Goal: Information Seeking & Learning: Compare options

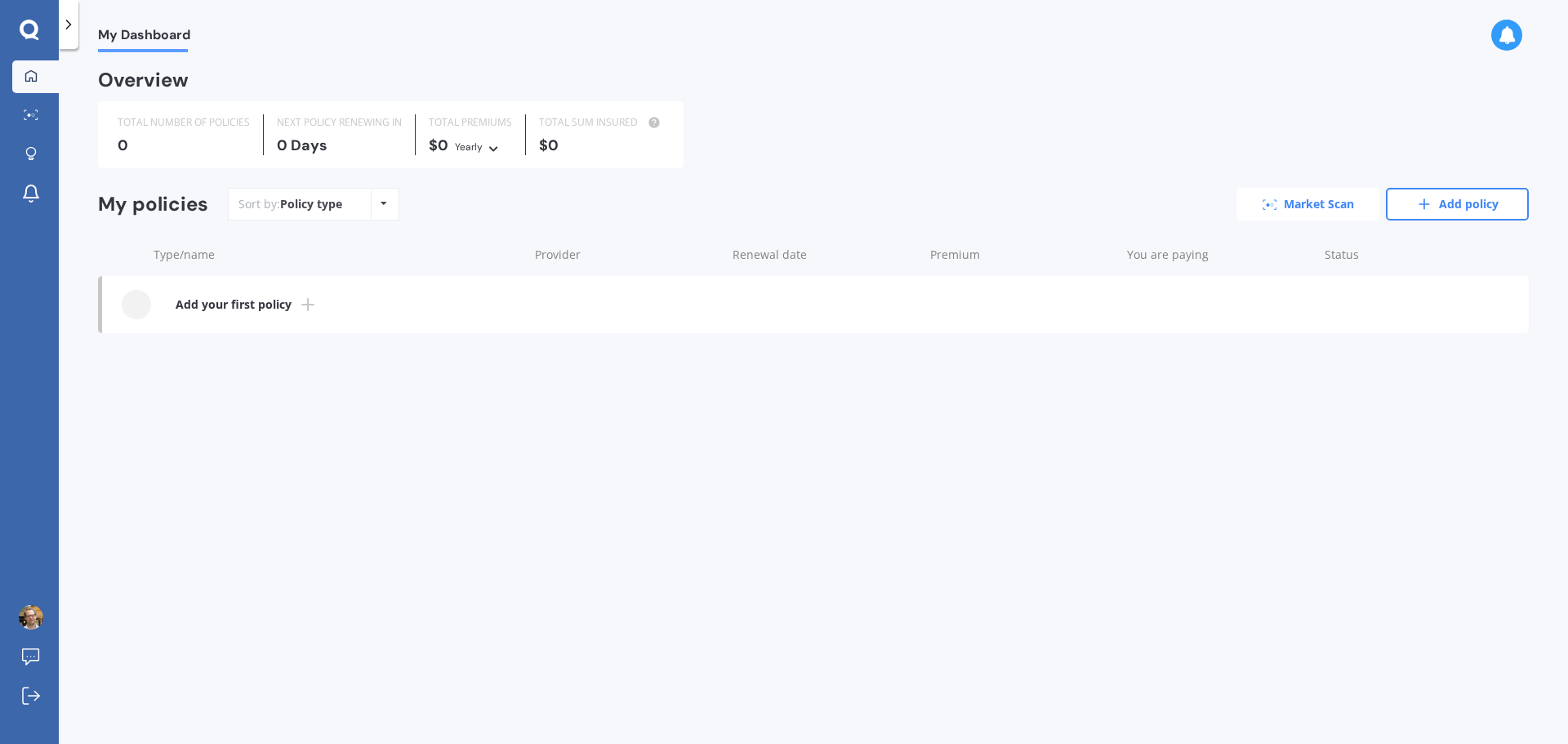
click at [1312, 206] on link "Market Scan" at bounding box center [1308, 205] width 143 height 33
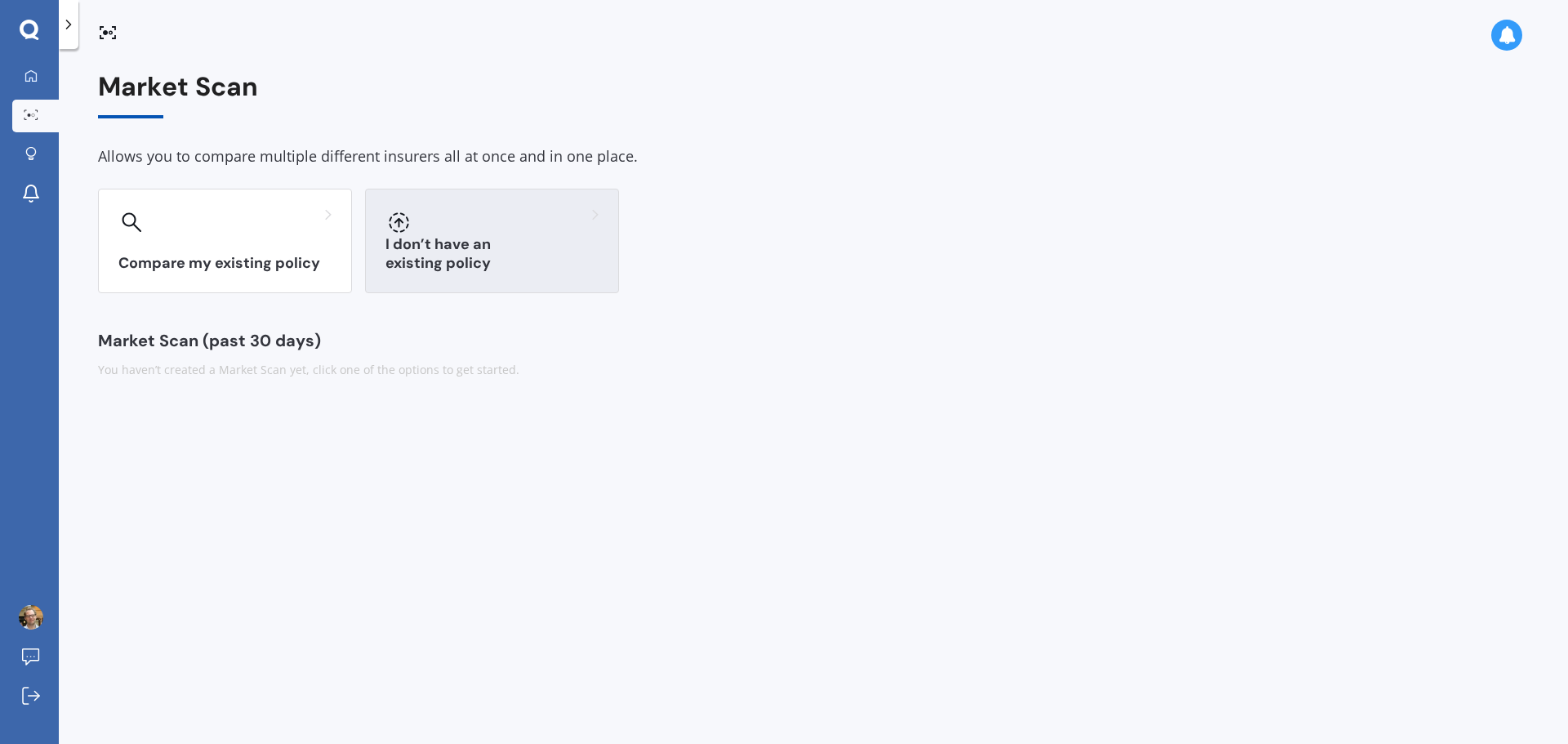
click at [447, 261] on h3 "I don’t have an existing policy" at bounding box center [492, 254] width 213 height 38
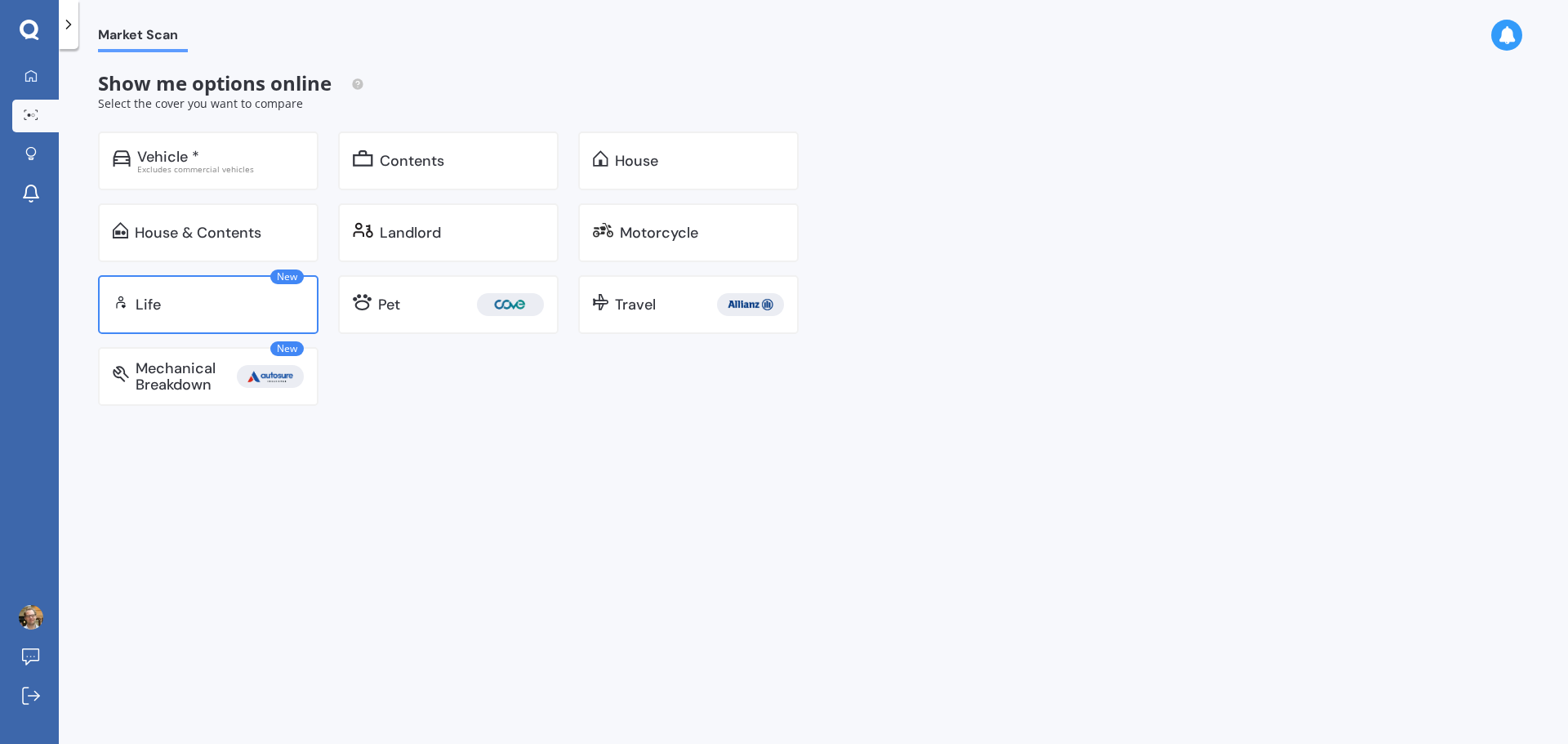
click at [185, 303] on div "Life" at bounding box center [220, 304] width 168 height 16
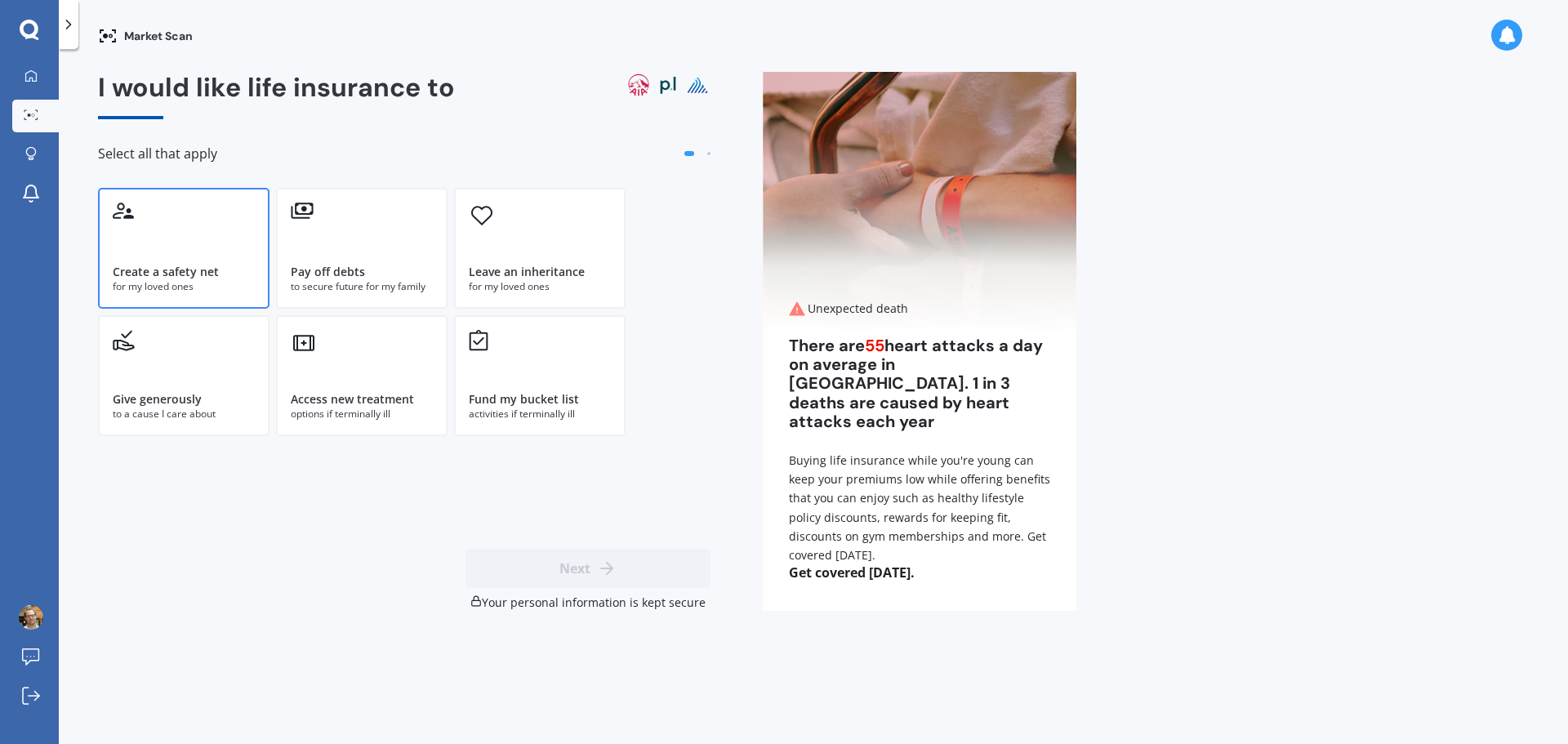
click at [204, 287] on div "for my loved ones" at bounding box center [184, 287] width 142 height 14
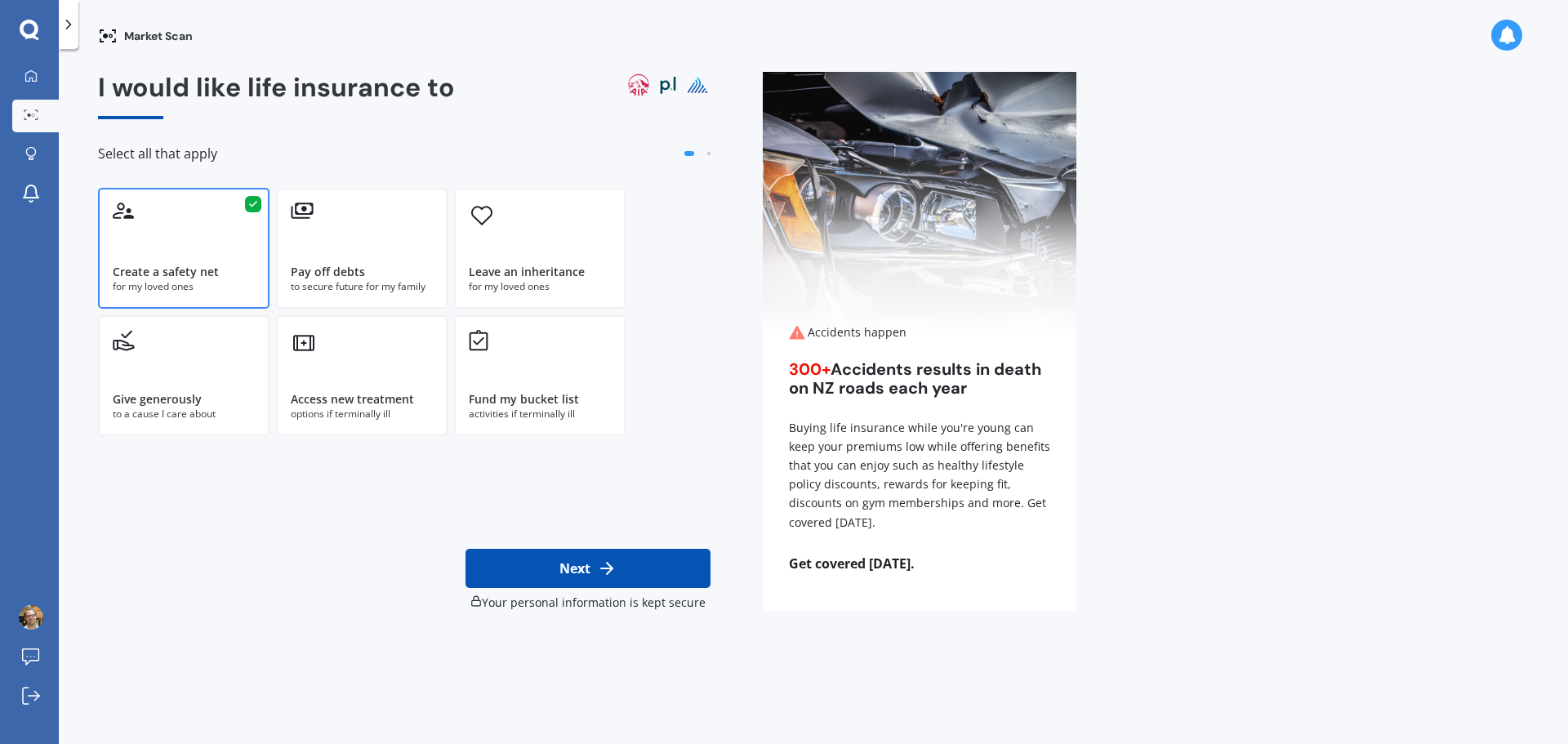
click at [606, 572] on icon at bounding box center [607, 568] width 20 height 20
select select "19"
select select "12"
select select "1977"
select select "No manual work e.g. lawyer, consultant, engineer"
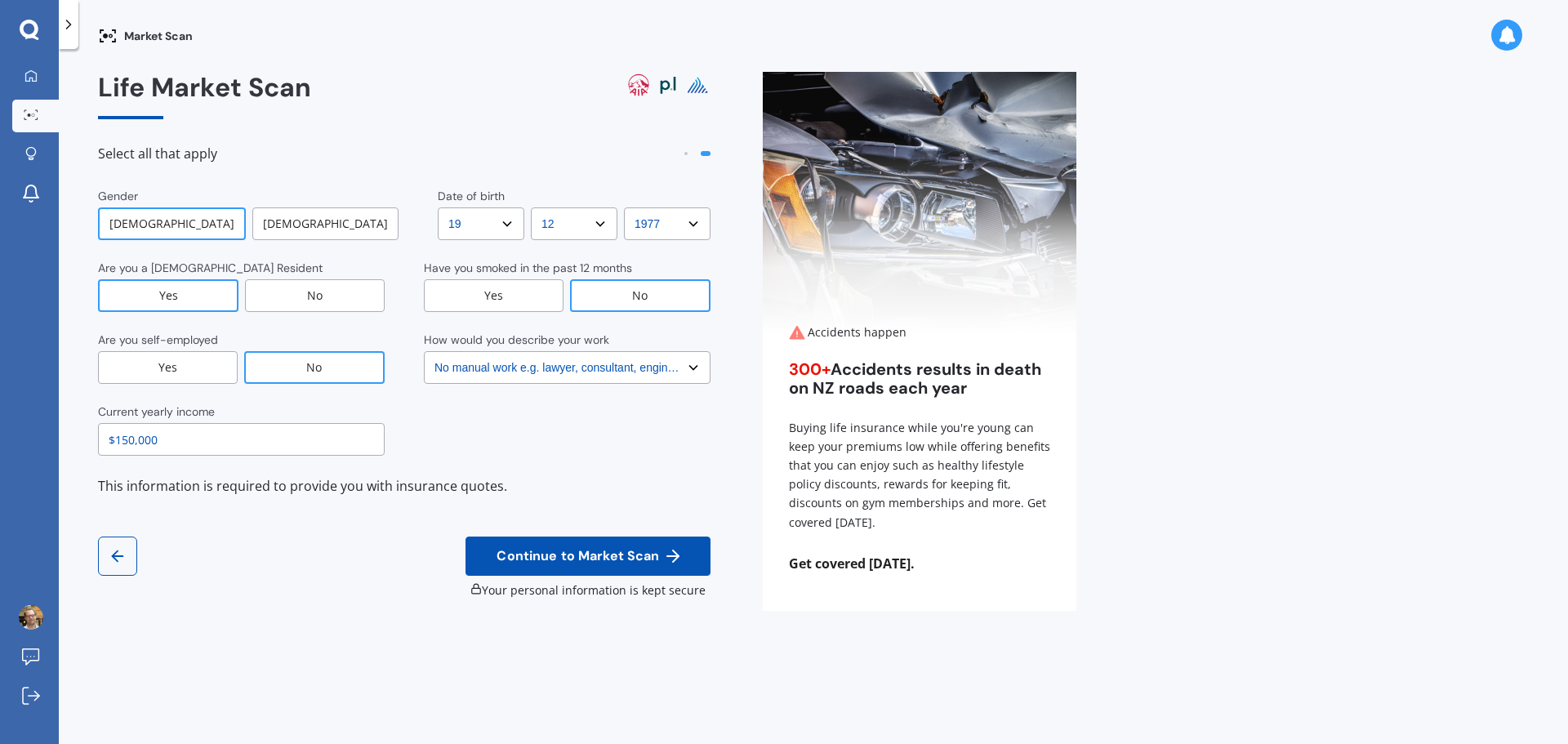
click at [569, 372] on select "Select No manual work e.g. lawyer, consultant, engineer Light manual work [PERS…" at bounding box center [567, 367] width 287 height 33
click at [424, 351] on select "Select No manual work e.g. lawyer, consultant, engineer Light manual work [PERS…" at bounding box center [567, 367] width 287 height 33
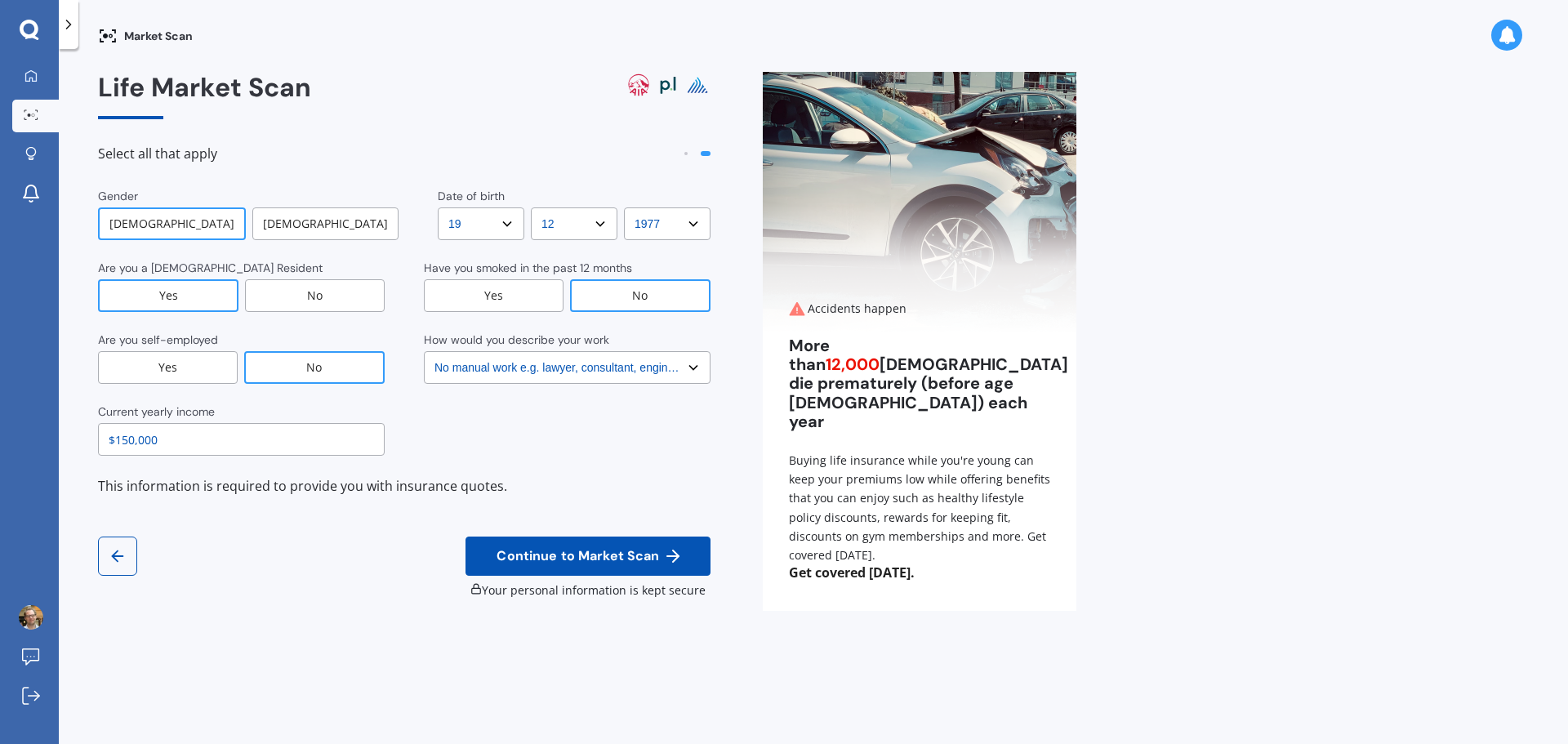
click at [608, 551] on span "Continue to Market Scan" at bounding box center [578, 556] width 169 height 15
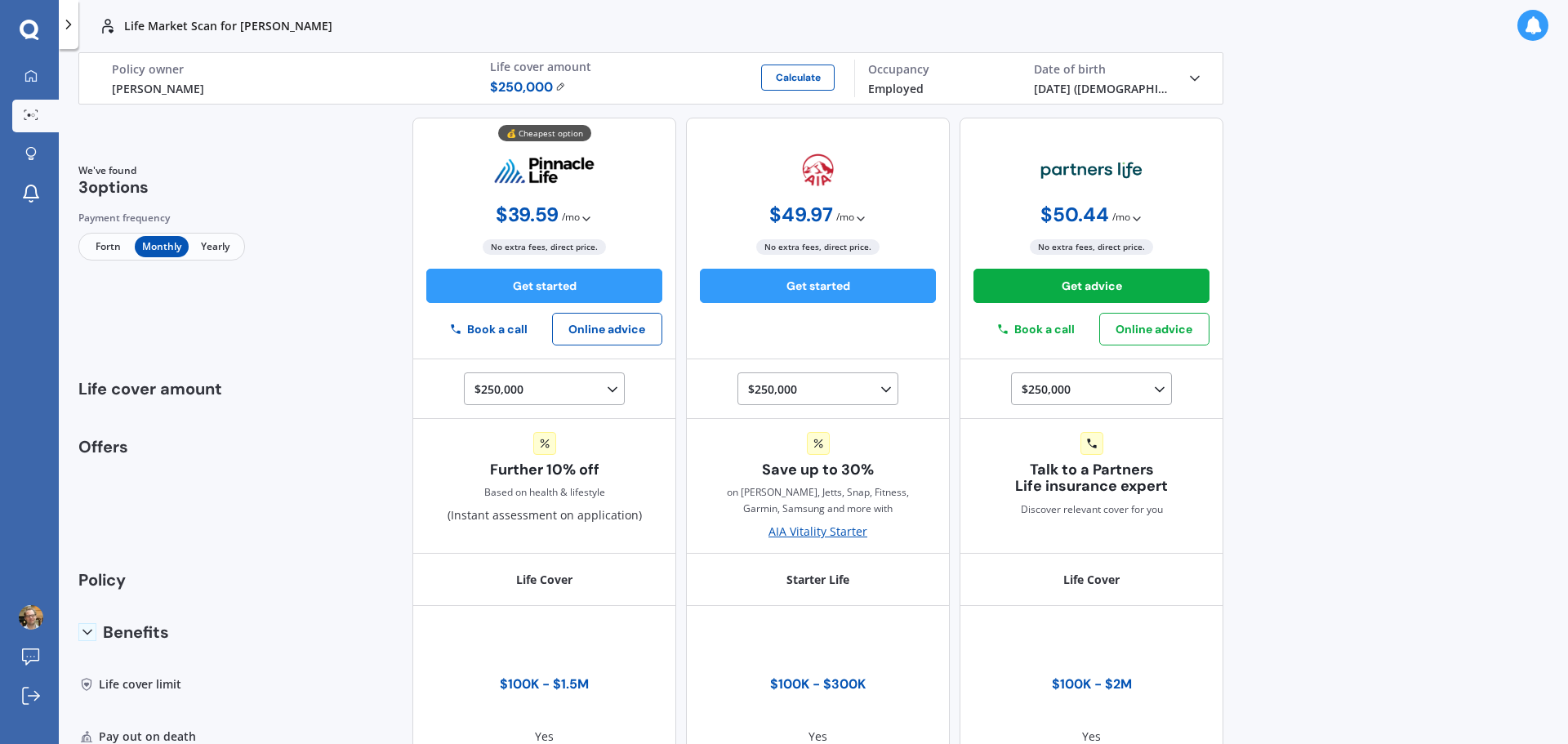
click at [1187, 74] on icon at bounding box center [1195, 79] width 16 height 16
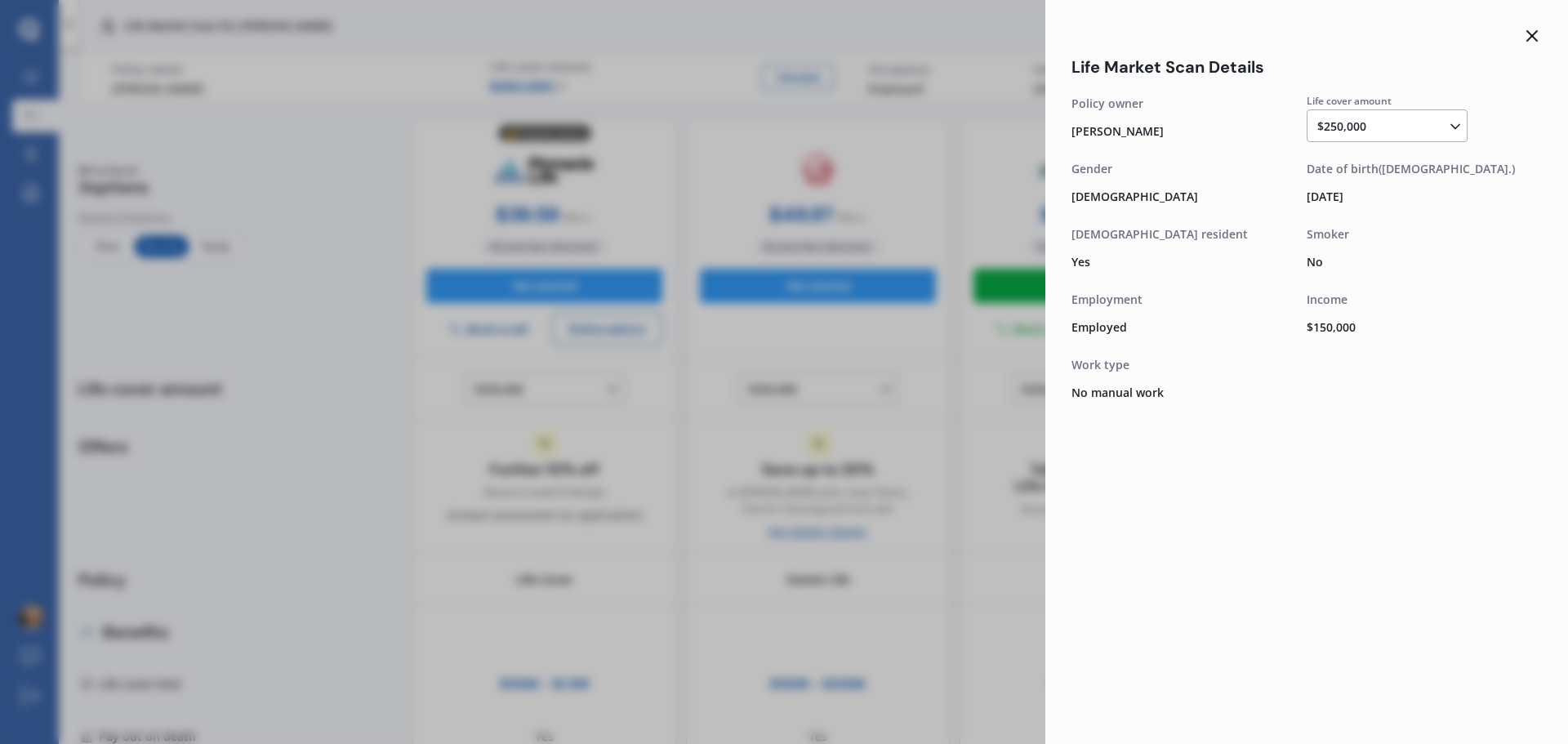
click at [1141, 390] on div "No manual work" at bounding box center [1190, 391] width 235 height 23
click at [1101, 138] on div "[PERSON_NAME]" at bounding box center [1190, 130] width 235 height 23
click at [1529, 37] on icon at bounding box center [1533, 36] width 20 height 20
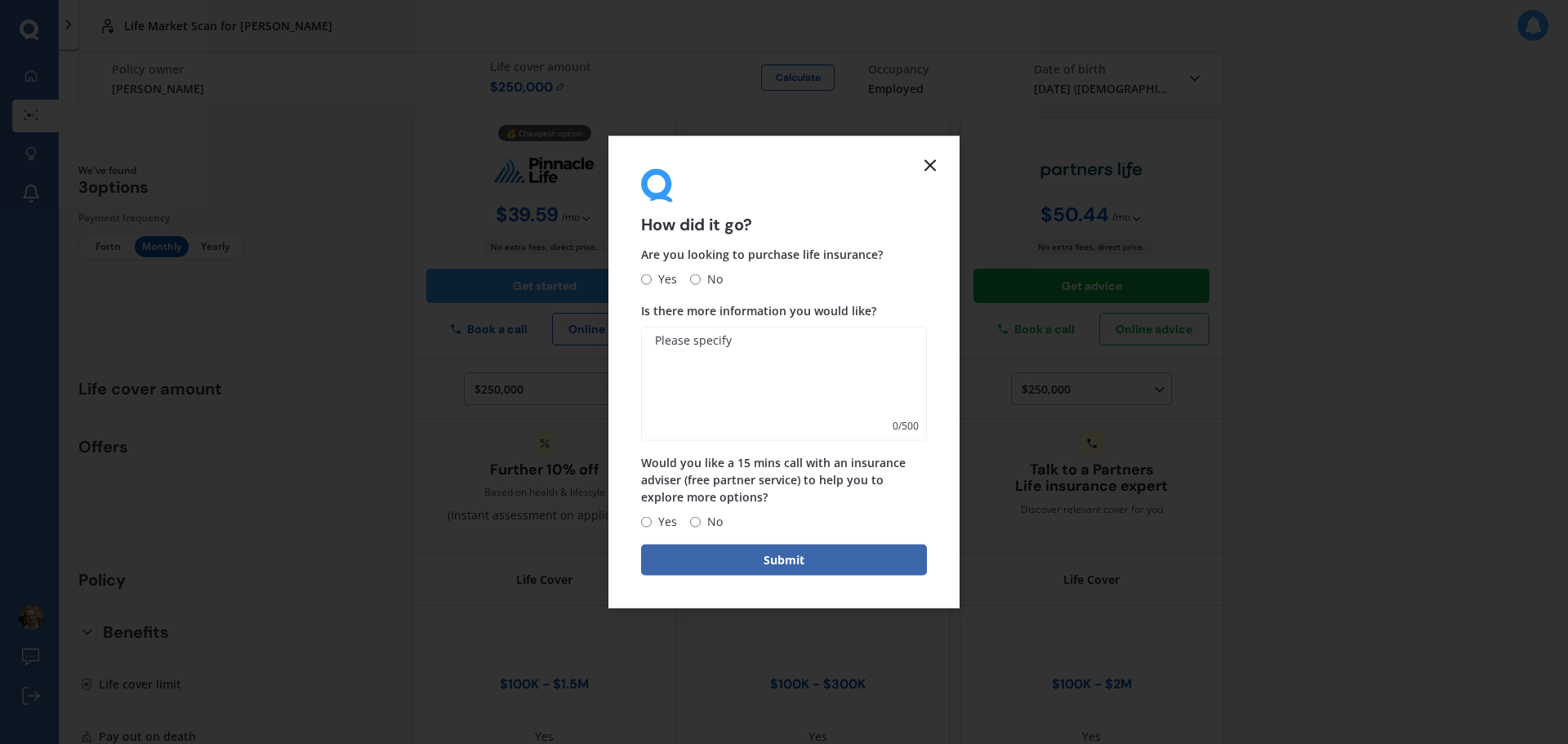
click at [926, 164] on icon at bounding box center [931, 165] width 20 height 20
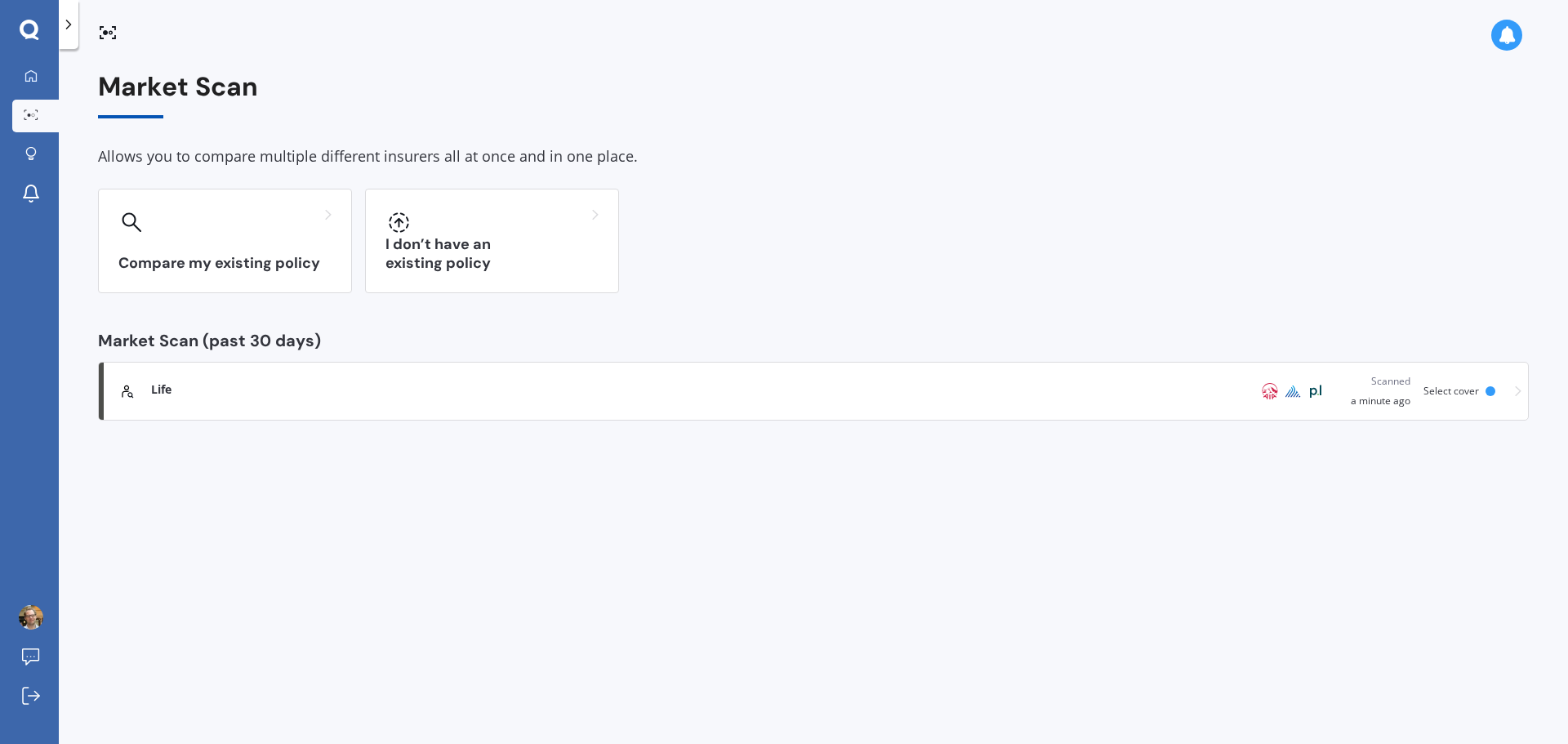
click at [254, 383] on div "Life" at bounding box center [682, 389] width 1062 height 16
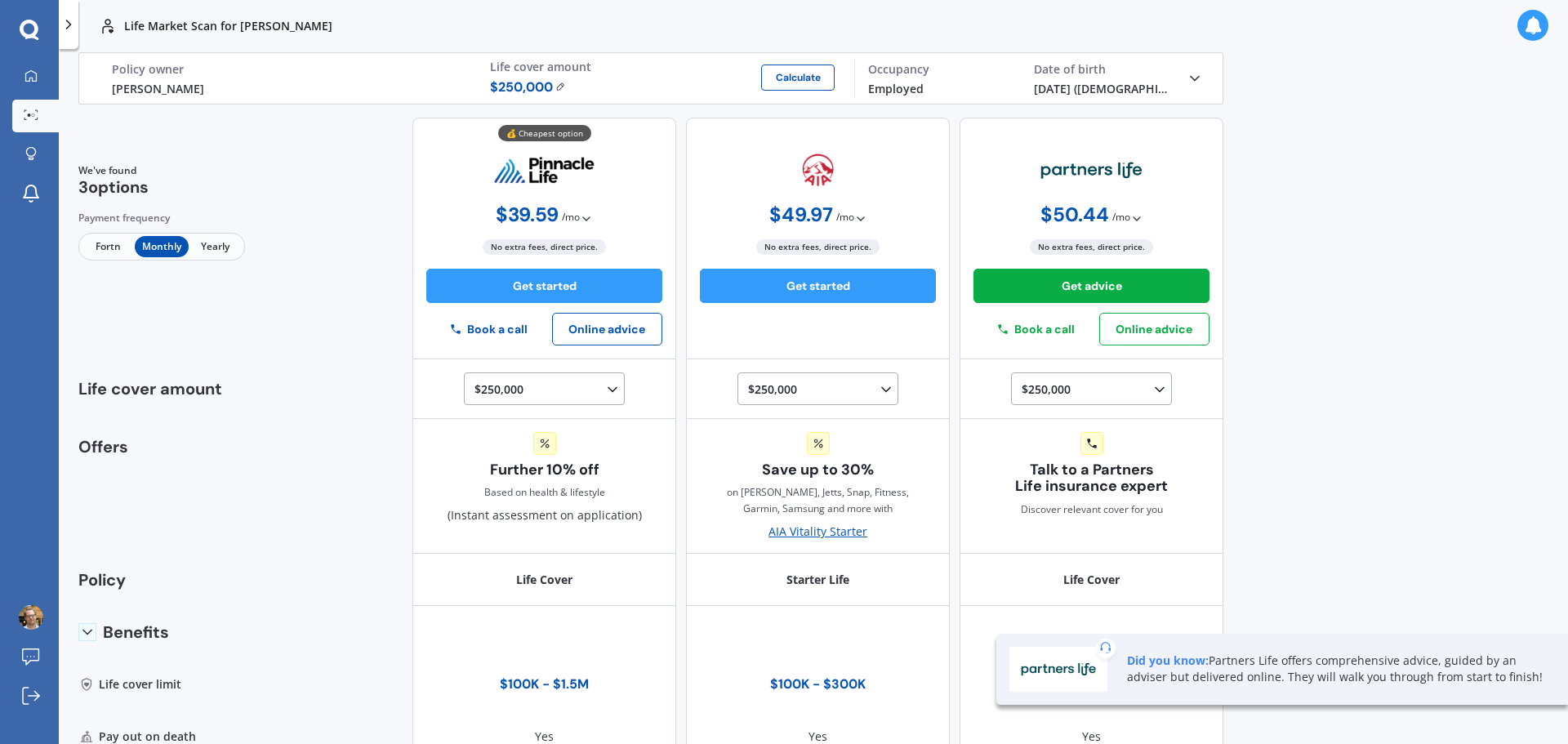
click at [1191, 84] on icon at bounding box center [1195, 79] width 16 height 16
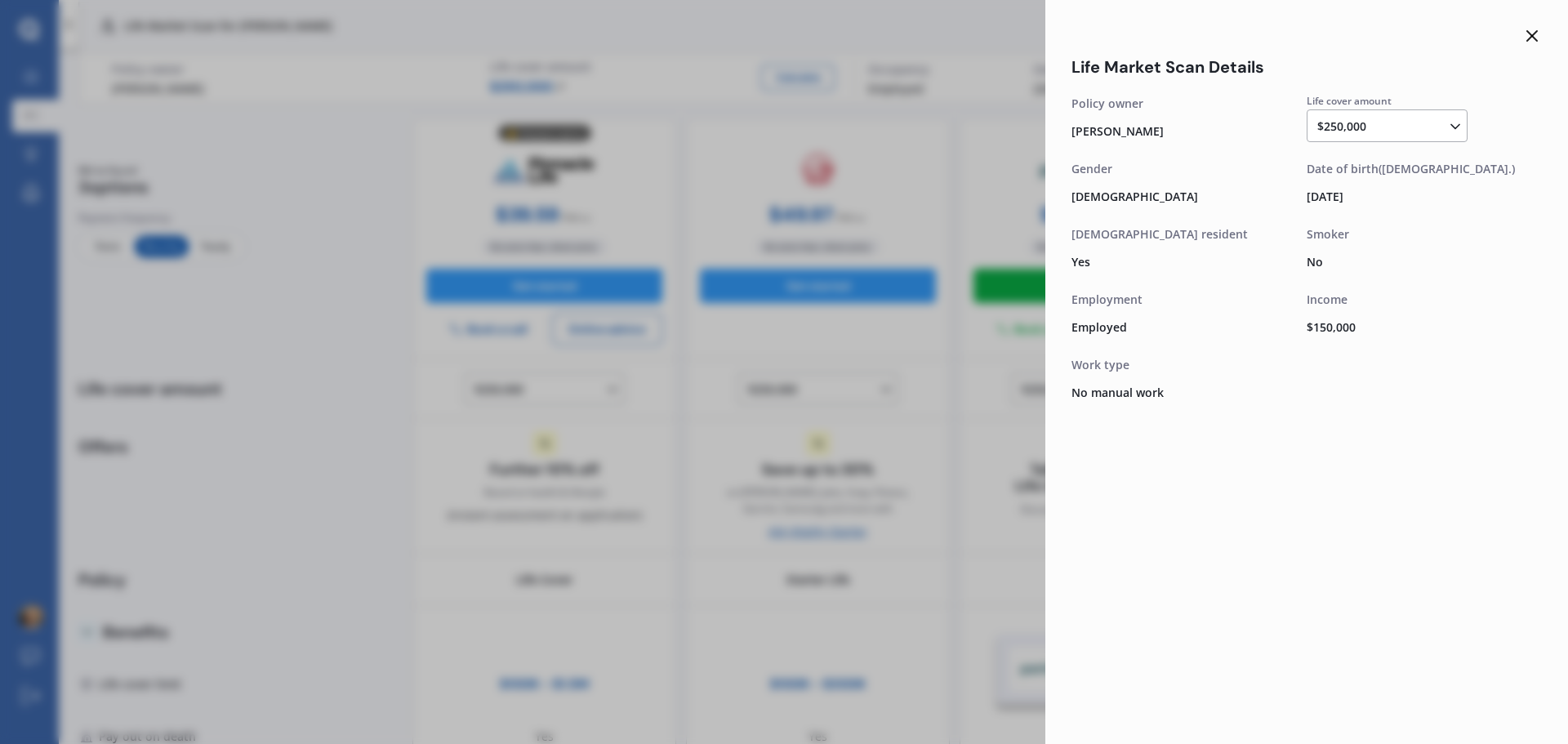
click at [1338, 313] on div "Income $ 150,000" at bounding box center [1424, 317] width 235 height 52
click at [1335, 328] on div "$ 150,000" at bounding box center [1424, 326] width 235 height 23
click at [1525, 42] on icon at bounding box center [1533, 36] width 20 height 20
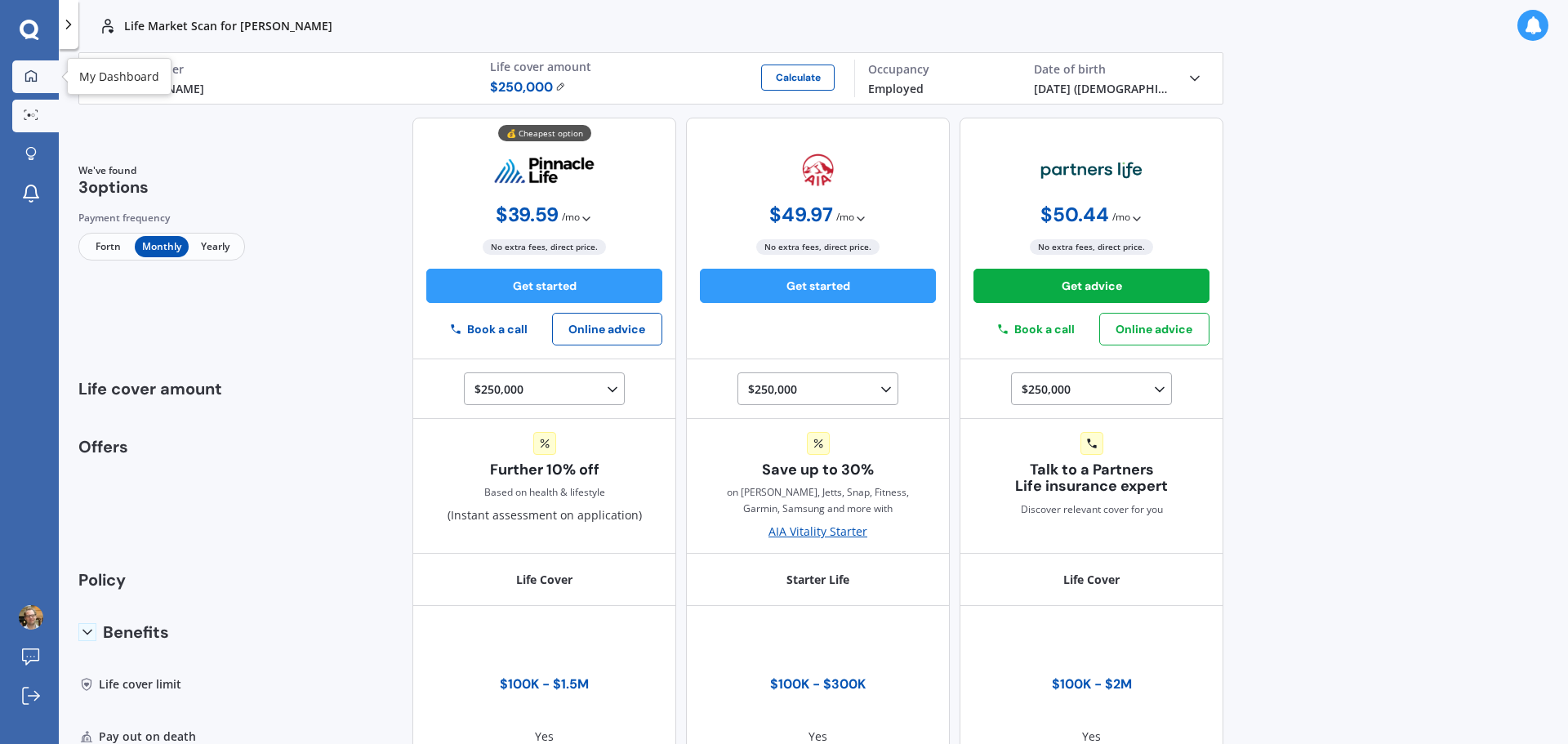
click at [33, 79] on icon at bounding box center [31, 75] width 12 height 12
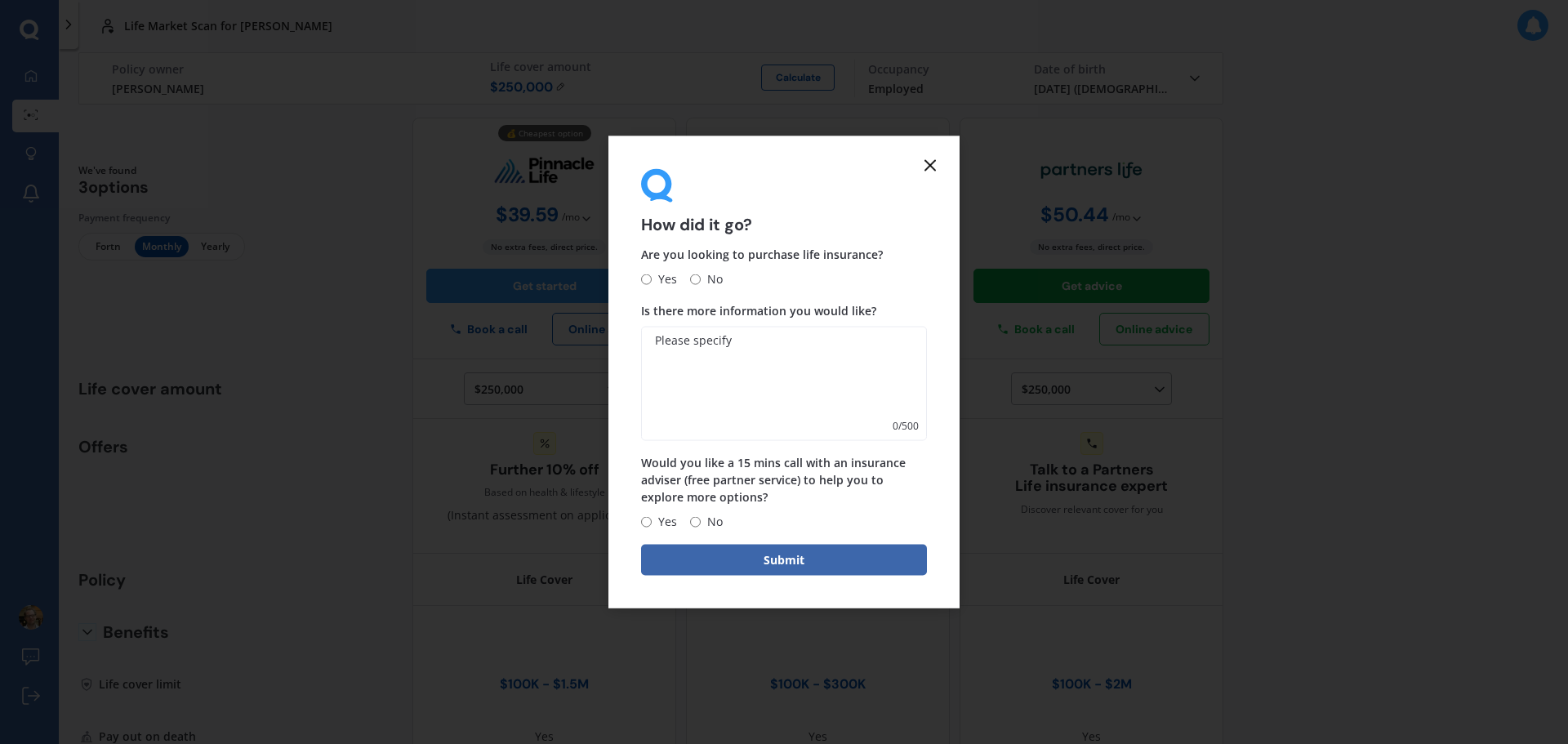
click at [701, 272] on span "No" at bounding box center [712, 280] width 22 height 20
click at [701, 273] on input "No" at bounding box center [695, 279] width 11 height 11
radio input "true"
click at [772, 556] on button "Submit" at bounding box center [784, 560] width 286 height 31
type textarea "dd"
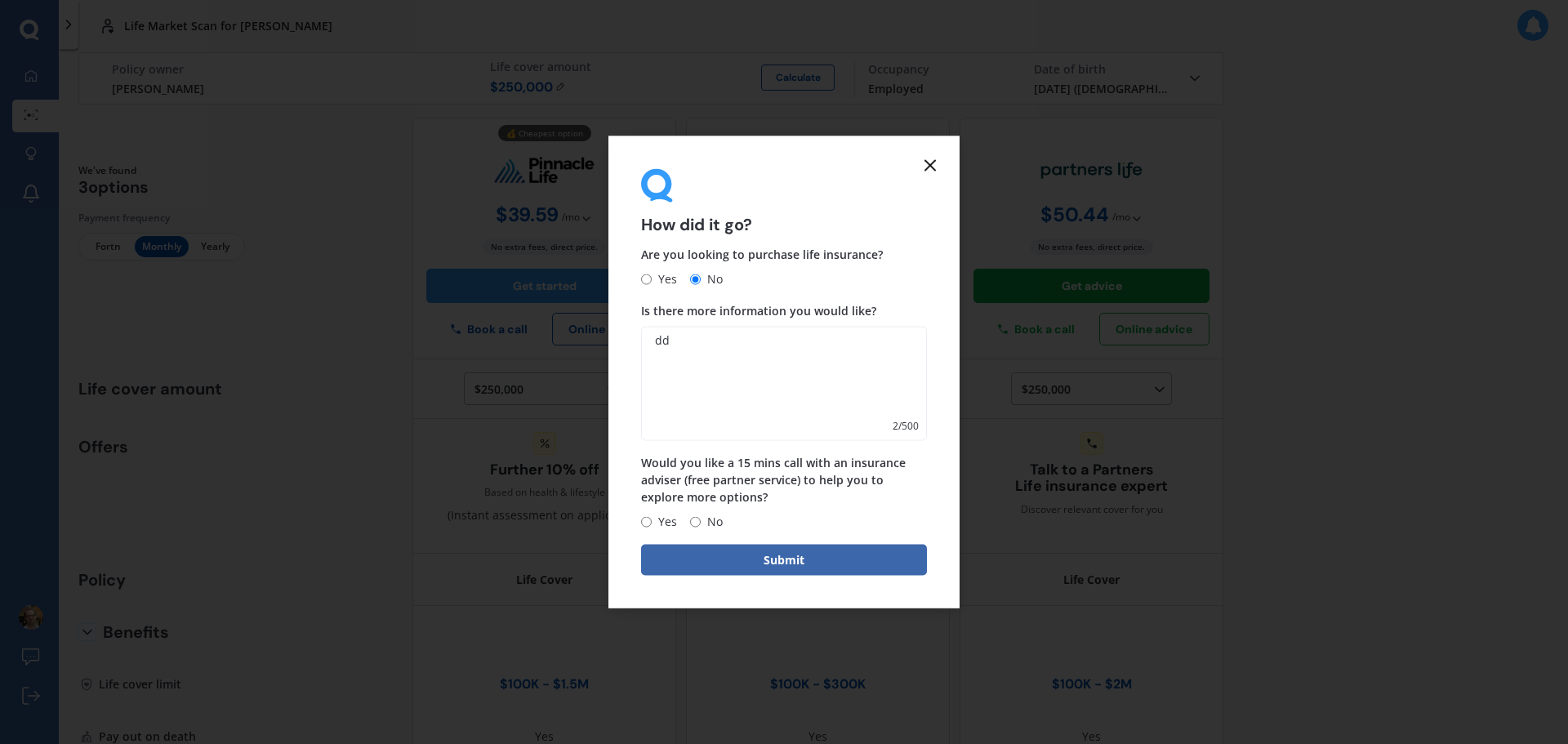
click at [697, 524] on input "No" at bounding box center [695, 521] width 11 height 11
radio input "true"
click at [766, 555] on button "Submit" at bounding box center [784, 560] width 286 height 31
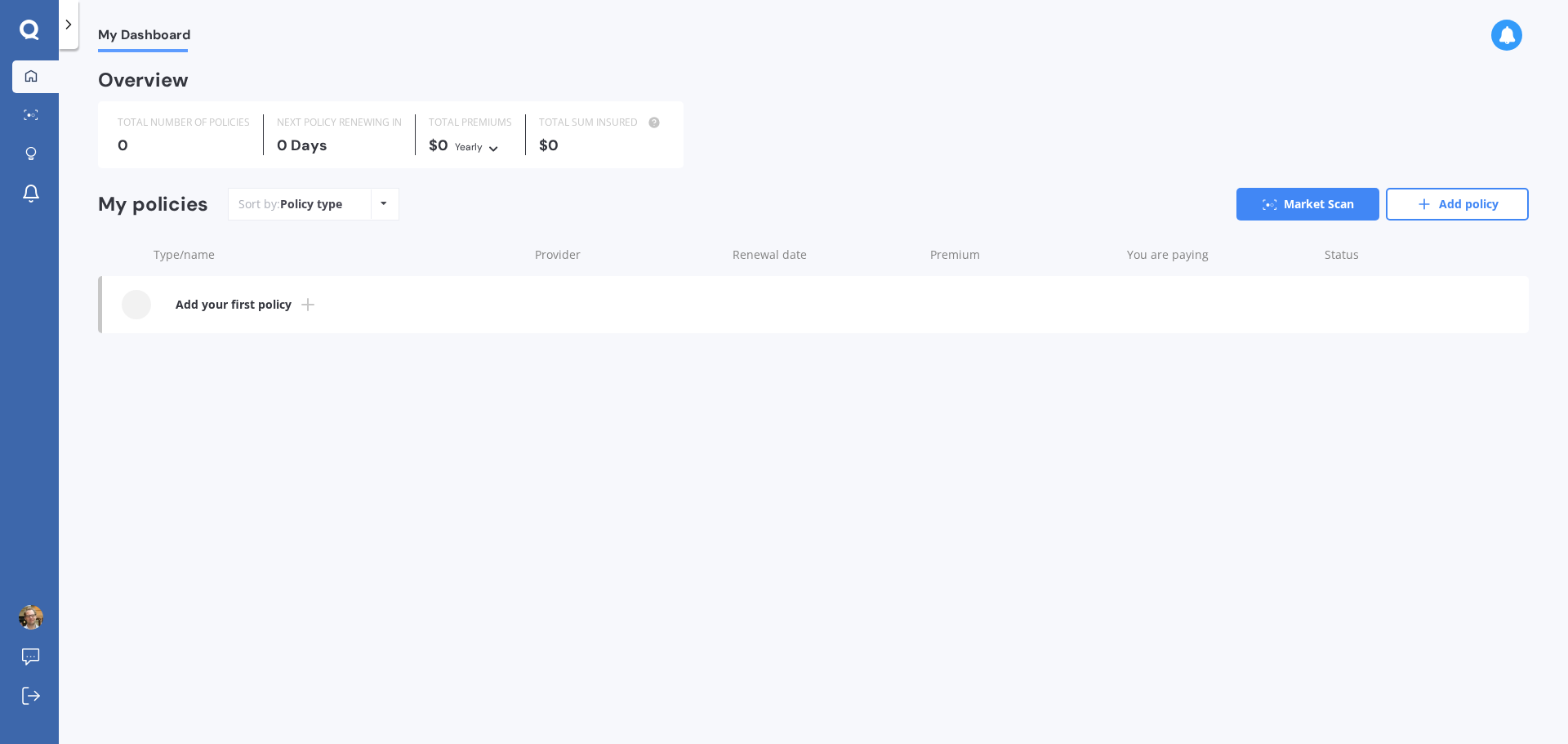
click at [321, 388] on div "My Dashboard Overview TOTAL NUMBER OF POLICIES 0 NEXT POLICY RENEWING [DATE] TO…" at bounding box center [813, 400] width 1509 height 695
click at [1290, 205] on link "Market Scan" at bounding box center [1308, 205] width 143 height 33
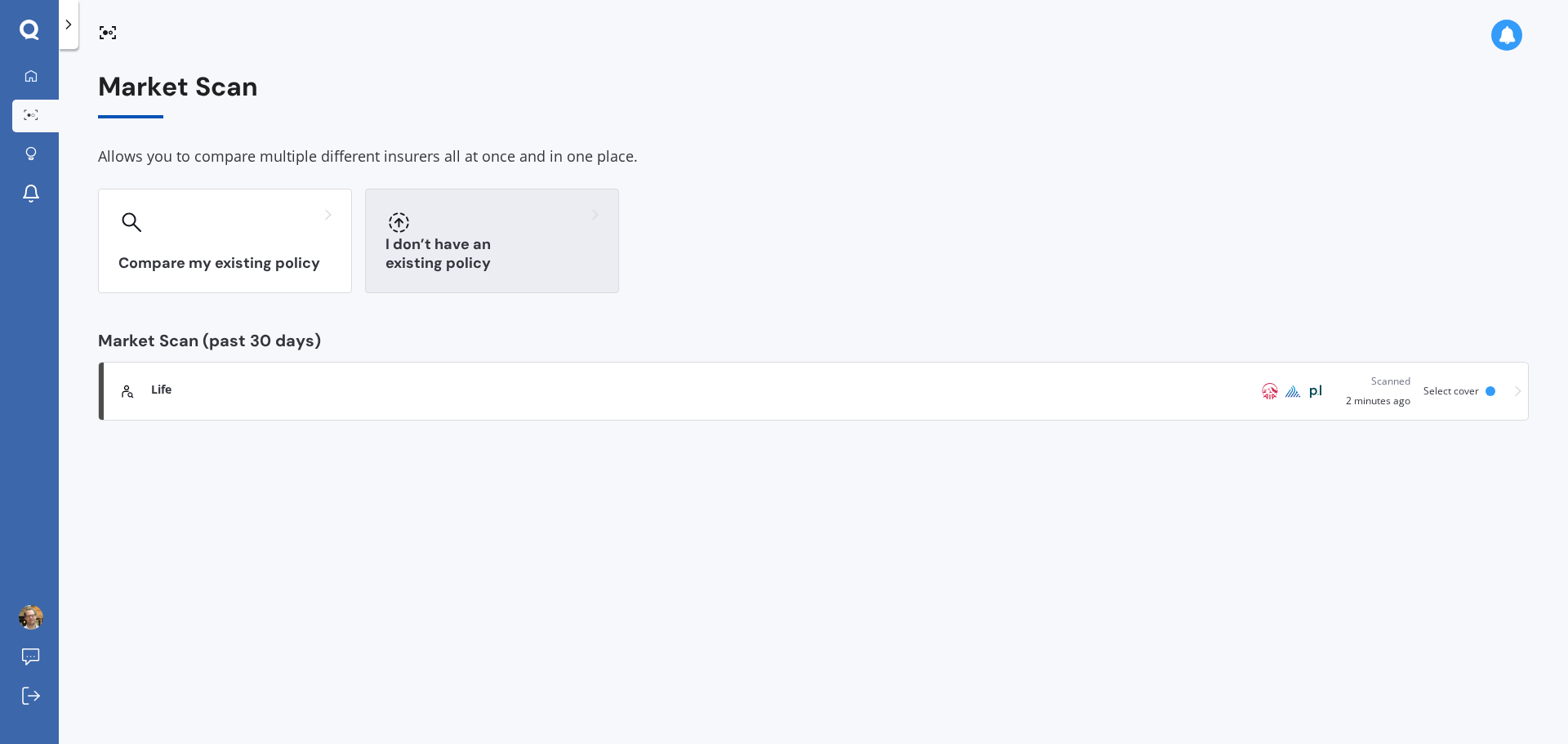
click at [481, 238] on div "I don’t have an existing policy" at bounding box center [492, 240] width 254 height 104
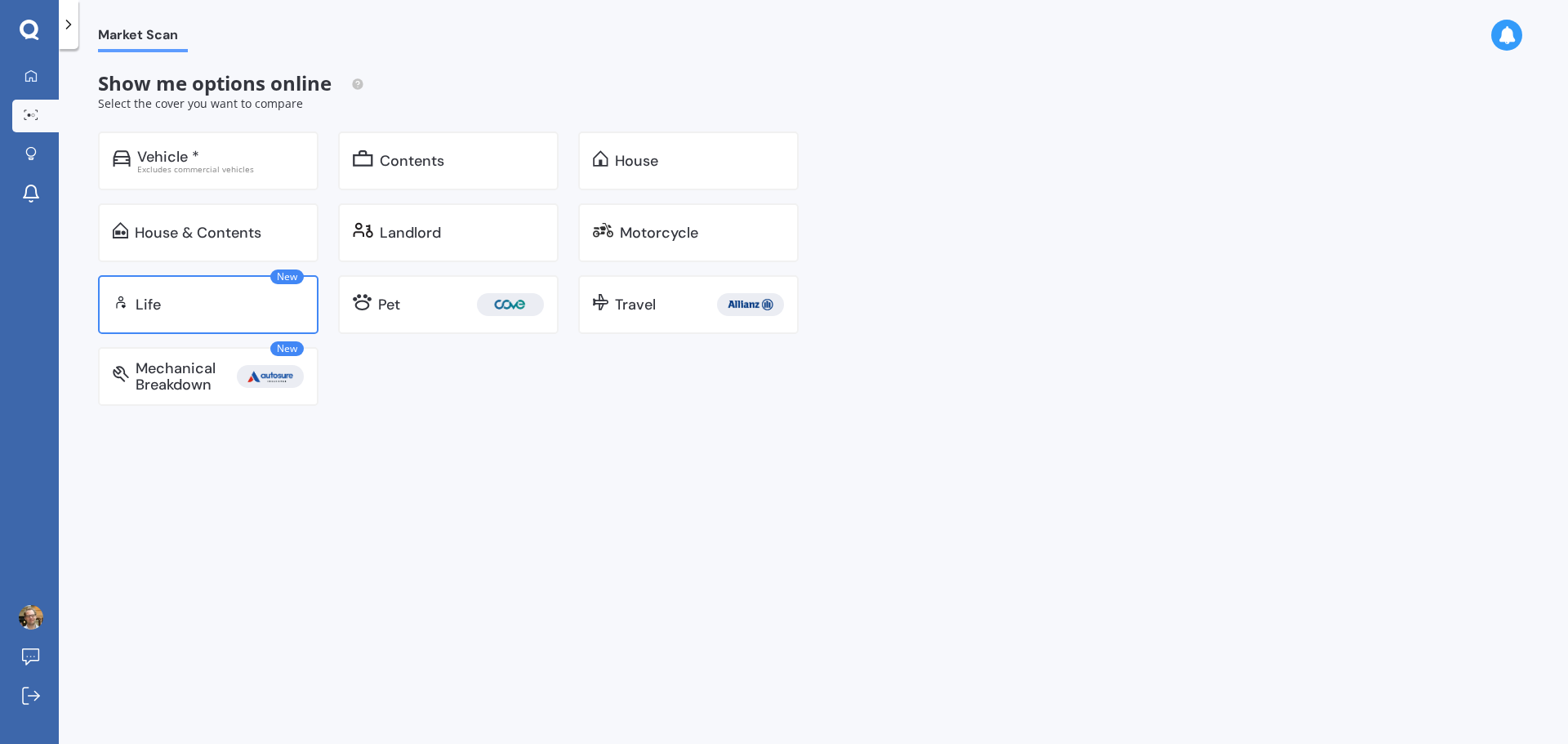
click at [210, 305] on div "Life" at bounding box center [220, 304] width 168 height 16
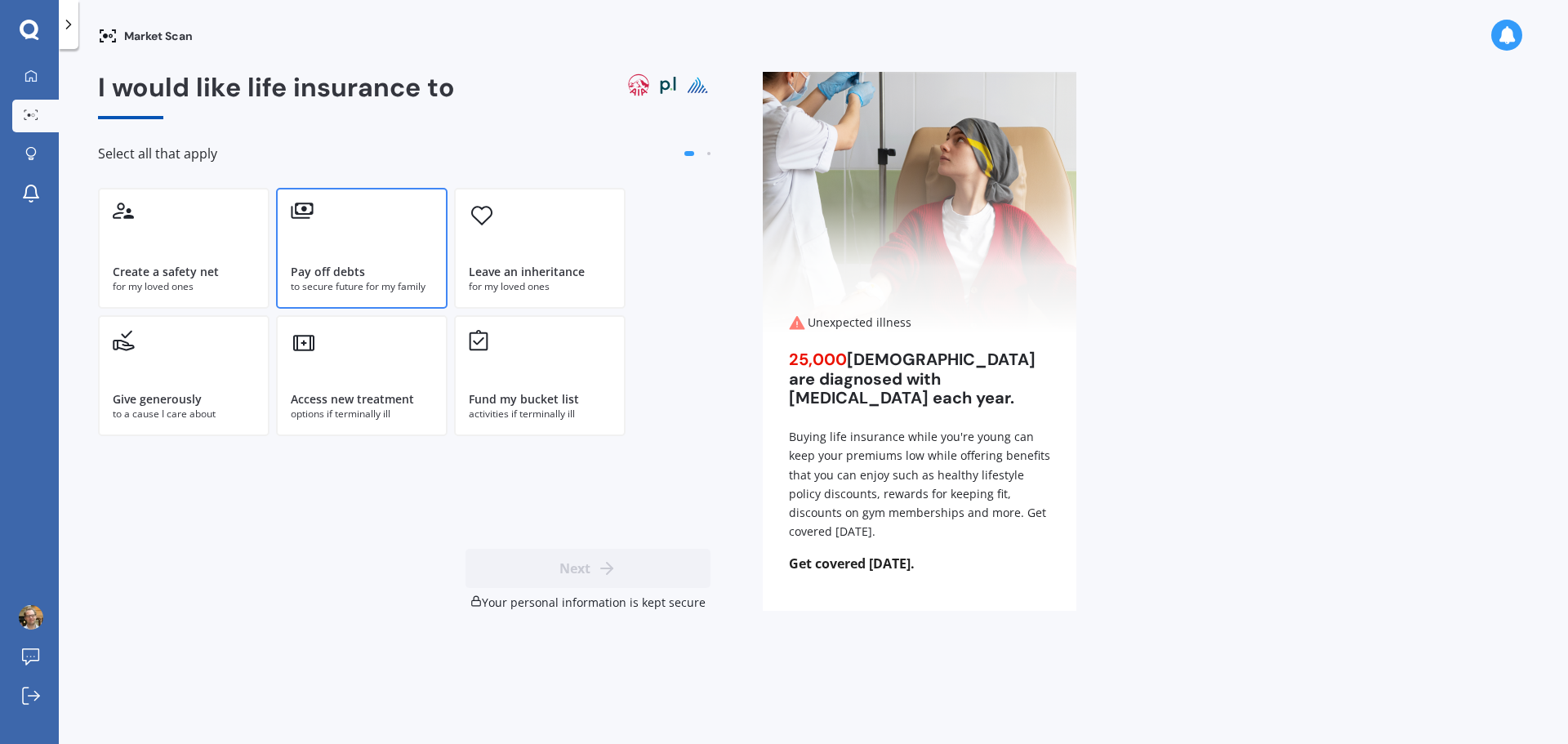
click at [341, 283] on div "to secure future for my family" at bounding box center [361, 287] width 142 height 14
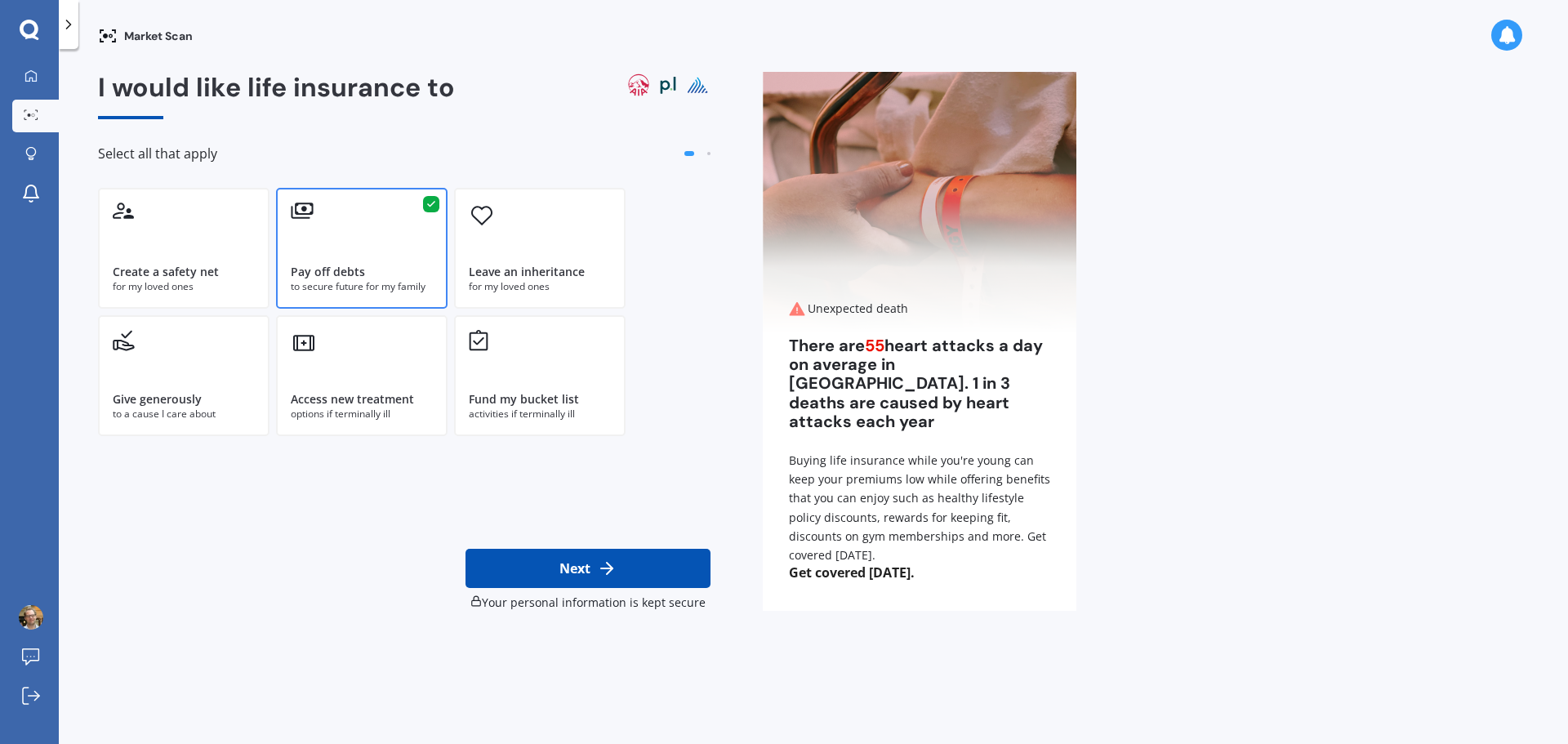
click at [614, 565] on icon at bounding box center [607, 568] width 20 height 20
select select "19"
select select "12"
select select "1977"
select select "No manual work e.g. lawyer, consultant, engineer"
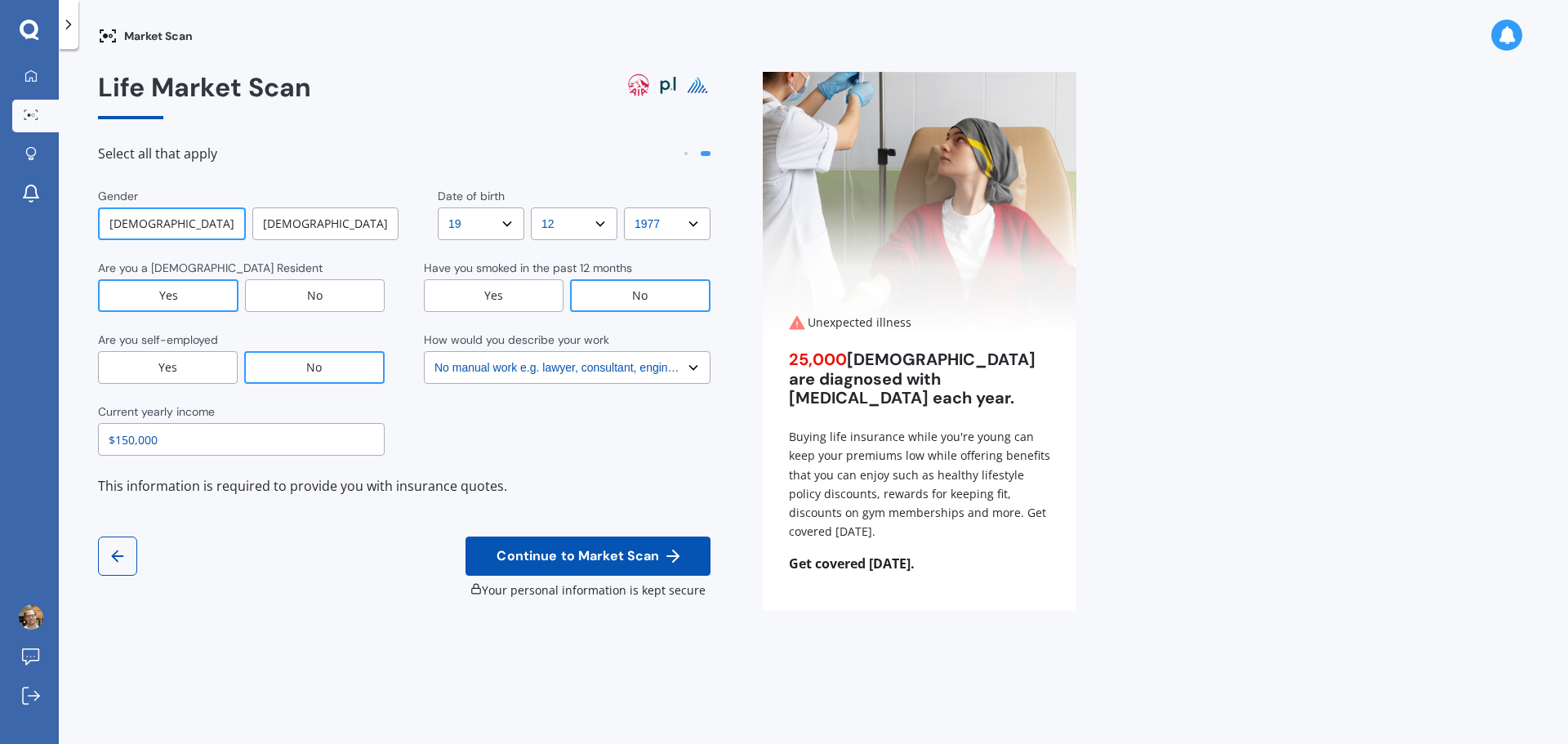
click at [570, 371] on select "Select No manual work e.g. lawyer, consultant, engineer Light manual work [PERS…" at bounding box center [567, 367] width 287 height 33
